Goal: Navigation & Orientation: Find specific page/section

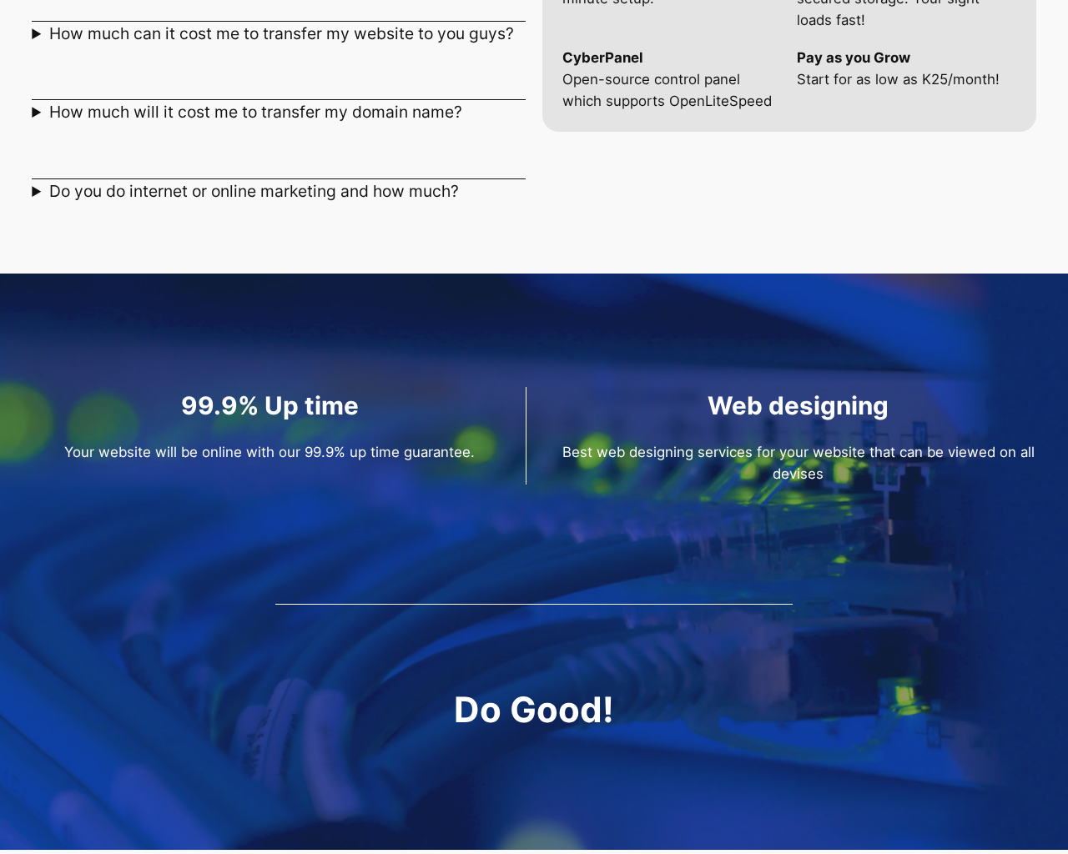
scroll to position [2307, 0]
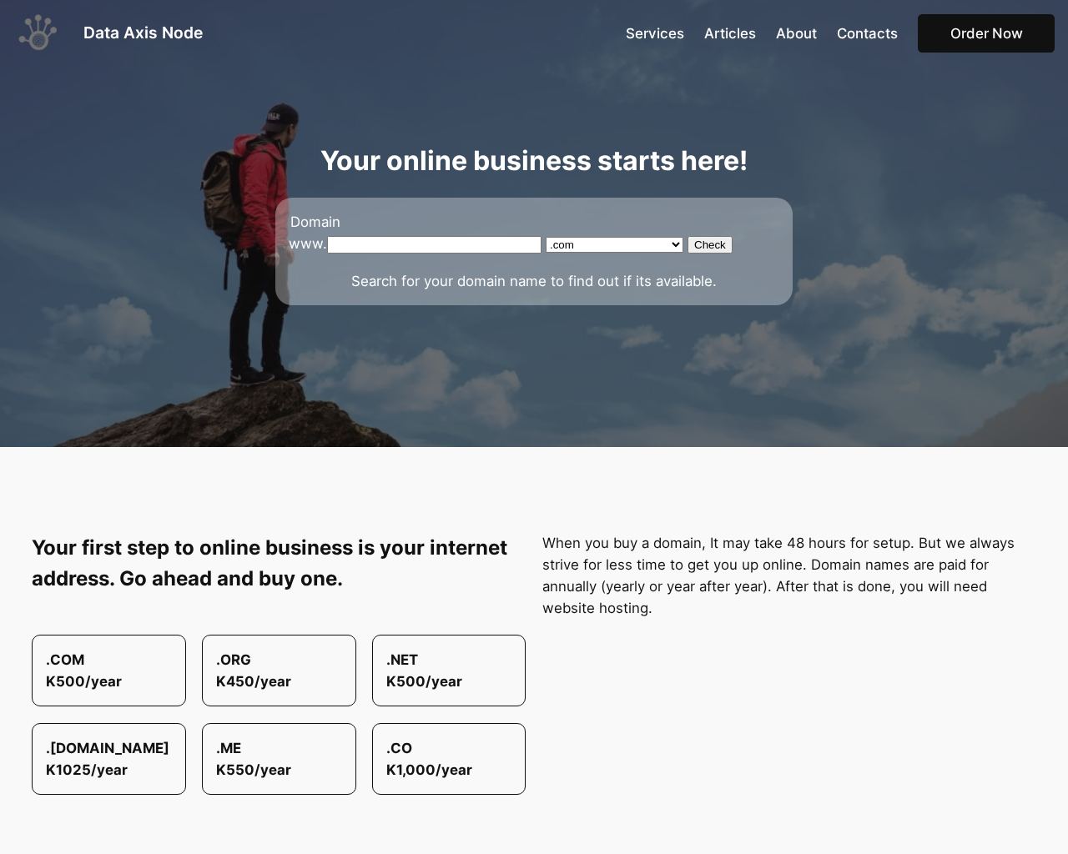
scroll to position [2307, 0]
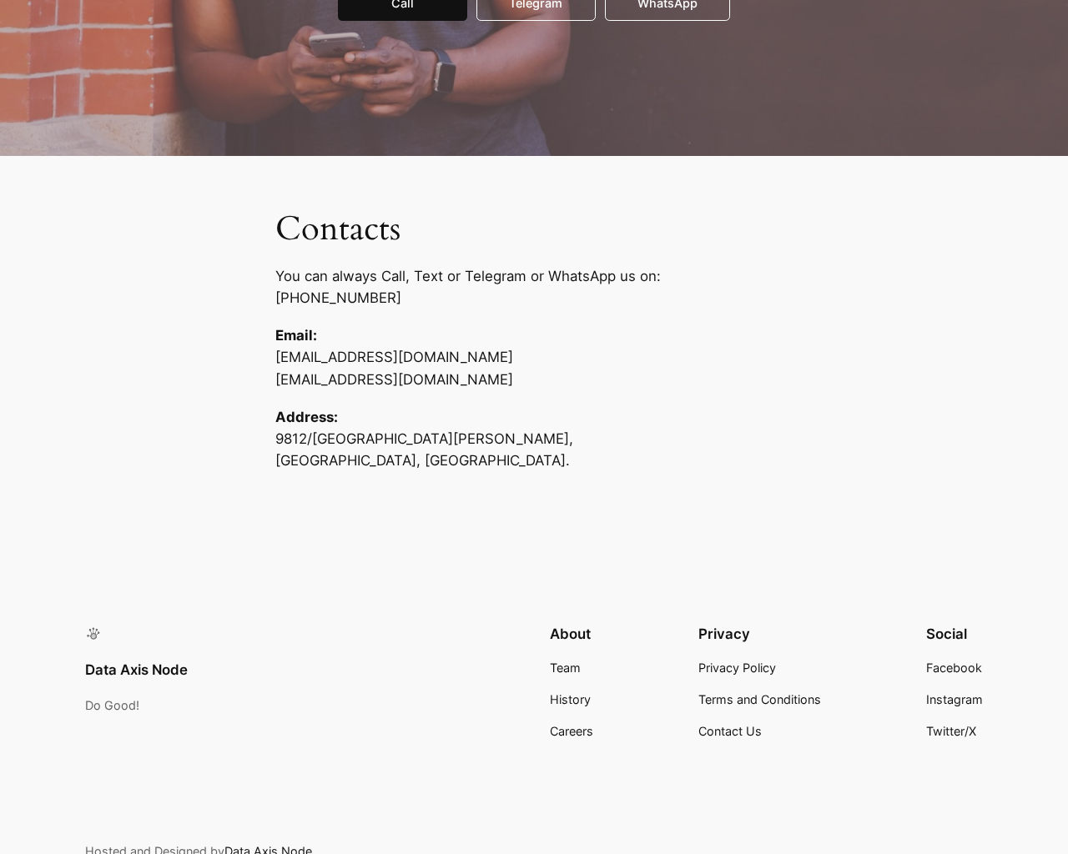
scroll to position [379, 0]
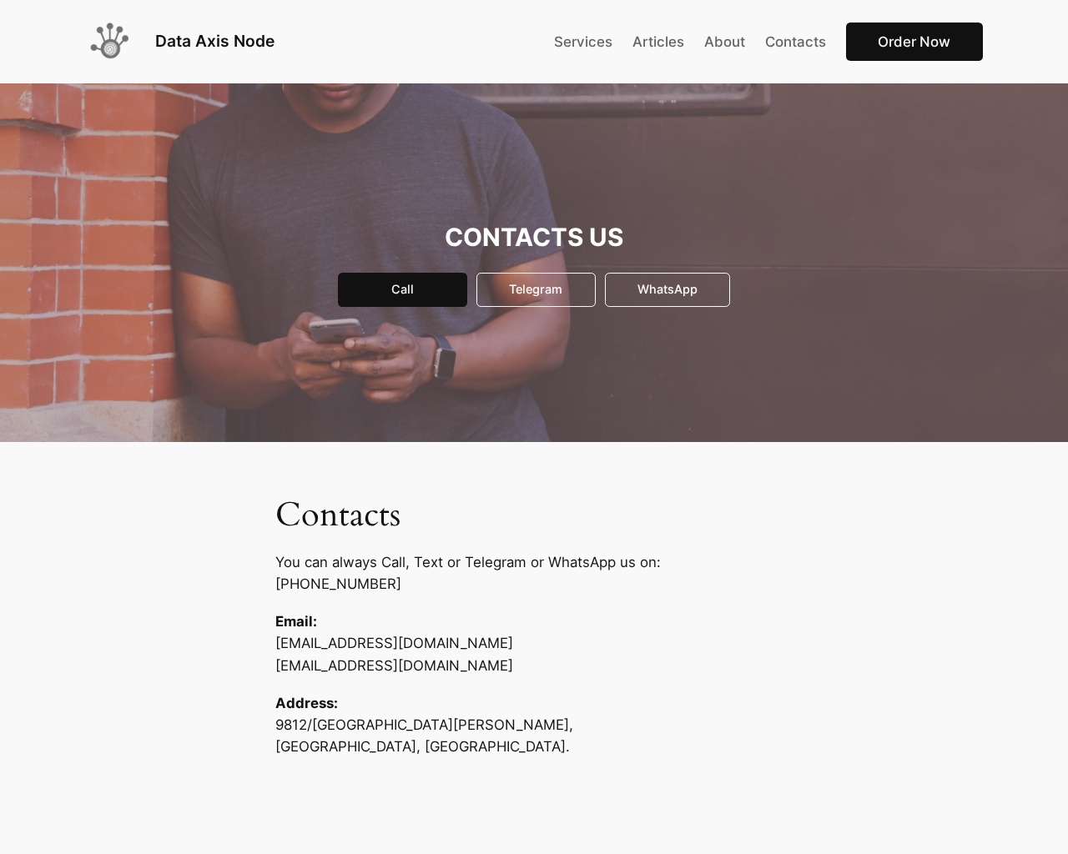
scroll to position [379, 0]
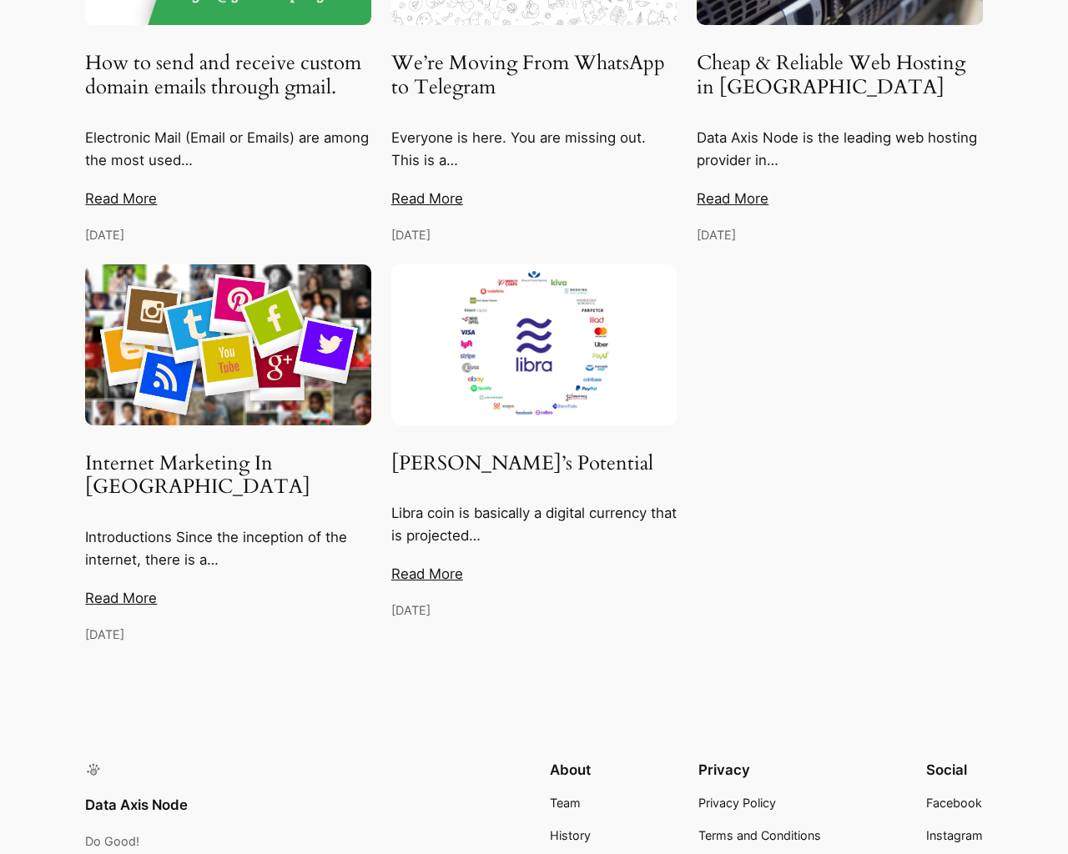
scroll to position [1485, 0]
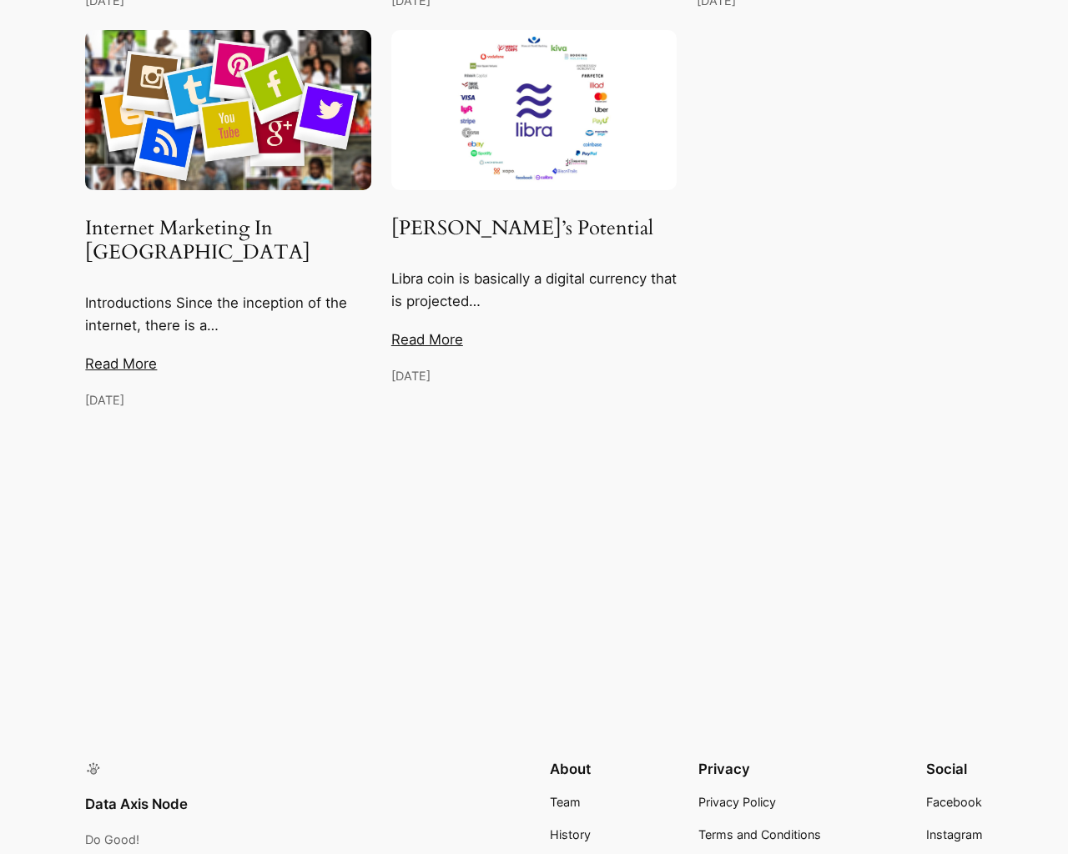
scroll to position [1228, 0]
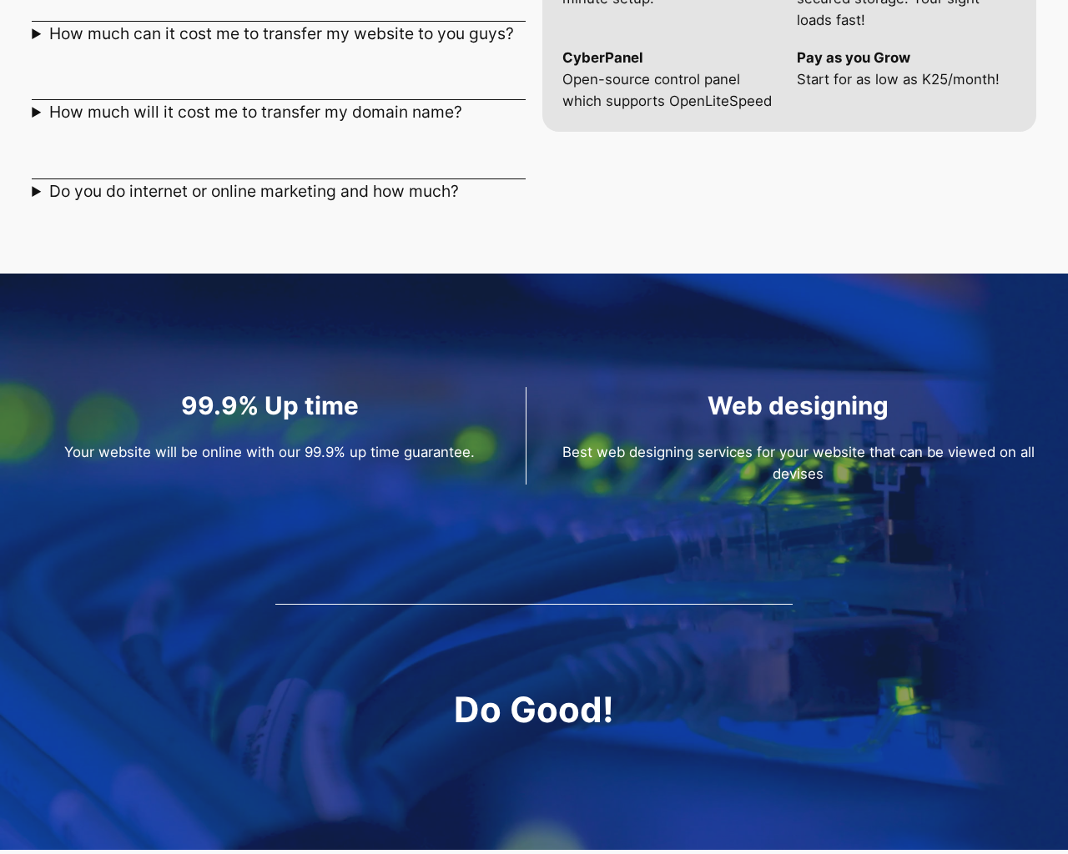
scroll to position [2307, 0]
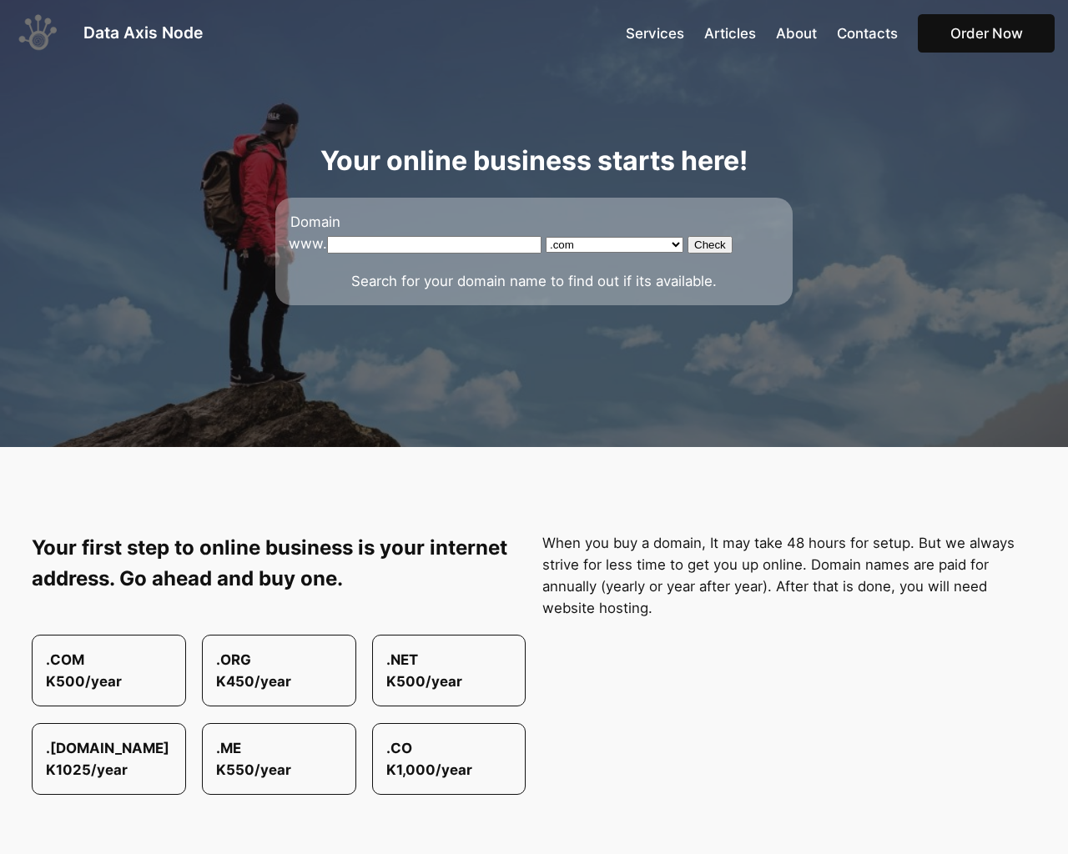
scroll to position [2307, 0]
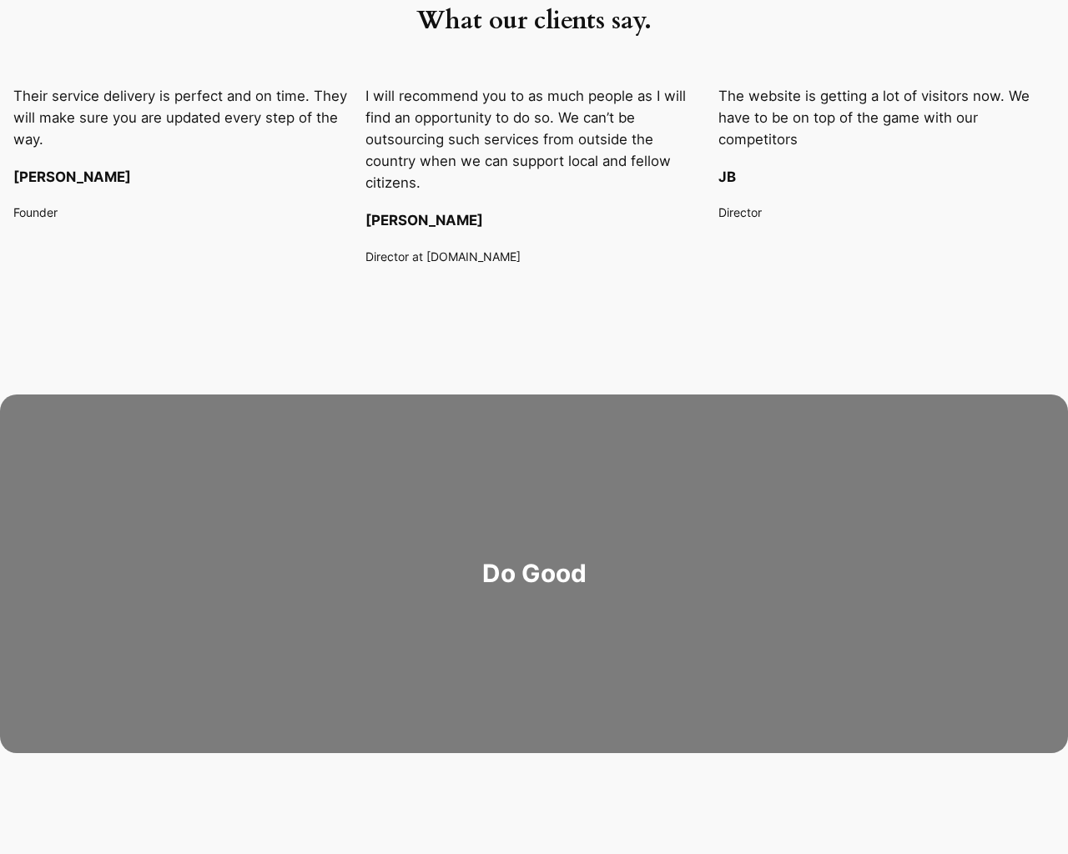
scroll to position [2393, 0]
